Goal: Task Accomplishment & Management: Manage account settings

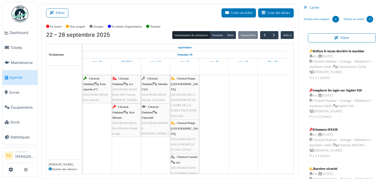
scroll to position [25, 0]
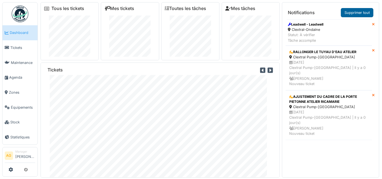
click at [352, 14] on link "Supprimer tout" at bounding box center [357, 12] width 32 height 9
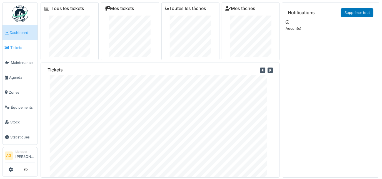
click at [21, 49] on link "Tickets" at bounding box center [19, 47] width 35 height 15
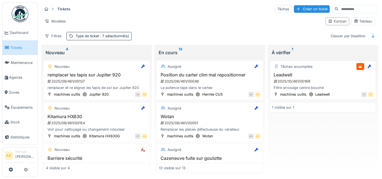
click at [314, 77] on div "Leadwell 2025/10/461/00169 Filtre arrosage centre bouché" at bounding box center [322, 81] width 101 height 18
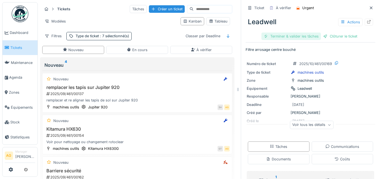
click at [284, 37] on div "Terminer & valider les tâches" at bounding box center [290, 35] width 59 height 7
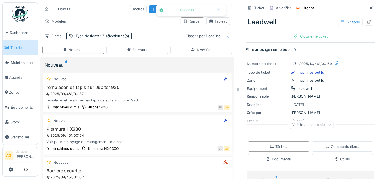
click at [311, 37] on div "Clôturer le ticket" at bounding box center [310, 35] width 39 height 7
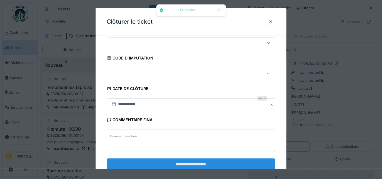
scroll to position [34, 0]
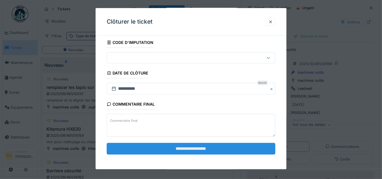
click at [197, 144] on input "**********" at bounding box center [191, 149] width 169 height 12
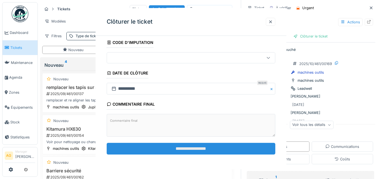
scroll to position [0, 0]
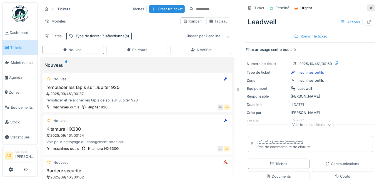
click at [367, 7] on div at bounding box center [371, 7] width 8 height 7
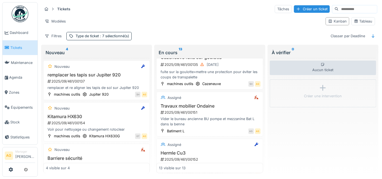
scroll to position [76, 0]
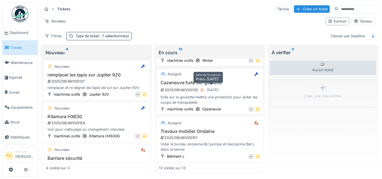
click at [221, 86] on div "15/09/2025" at bounding box center [209, 89] width 22 height 7
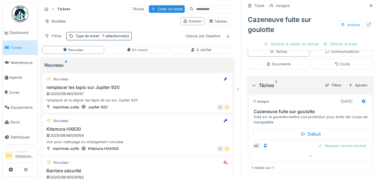
scroll to position [85, 0]
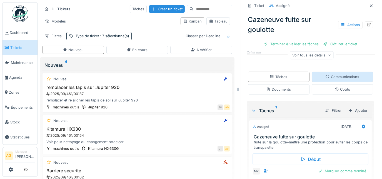
click at [327, 78] on div "Communications" at bounding box center [342, 76] width 34 height 5
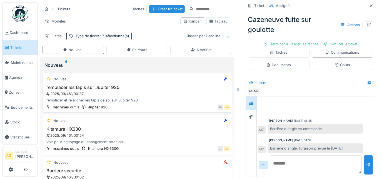
scroll to position [0, 0]
